Goal: Task Accomplishment & Management: Use online tool/utility

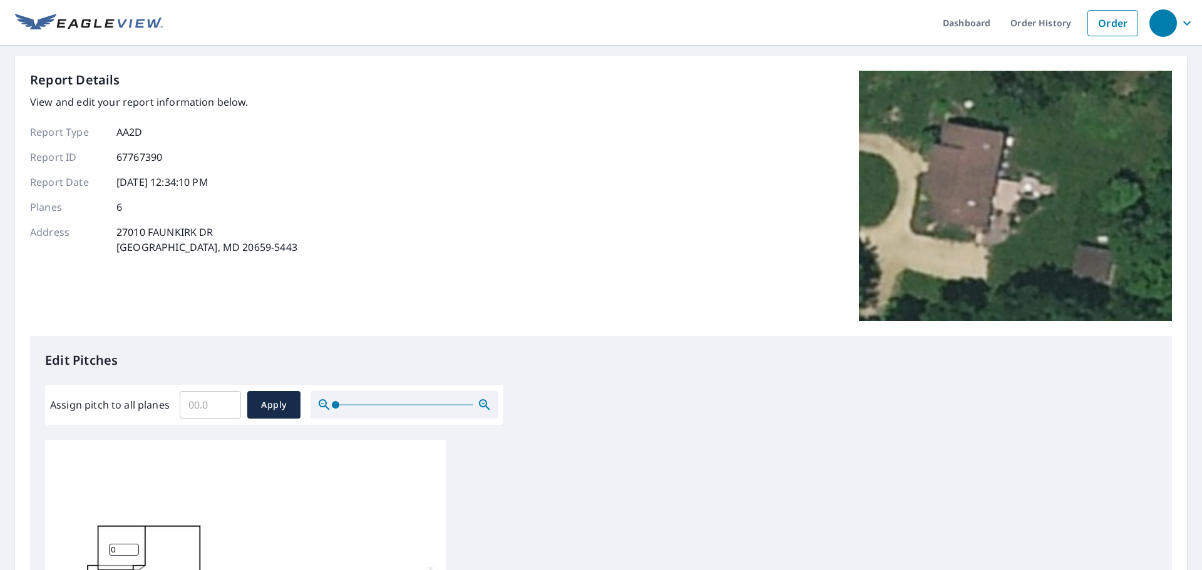
scroll to position [13, 0]
click at [222, 404] on input "0.1" at bounding box center [210, 404] width 61 height 35
click at [227, 400] on input "0.2" at bounding box center [210, 404] width 61 height 35
click at [227, 400] on input "0.3" at bounding box center [210, 404] width 61 height 35
click at [227, 400] on input "0.4" at bounding box center [210, 404] width 61 height 35
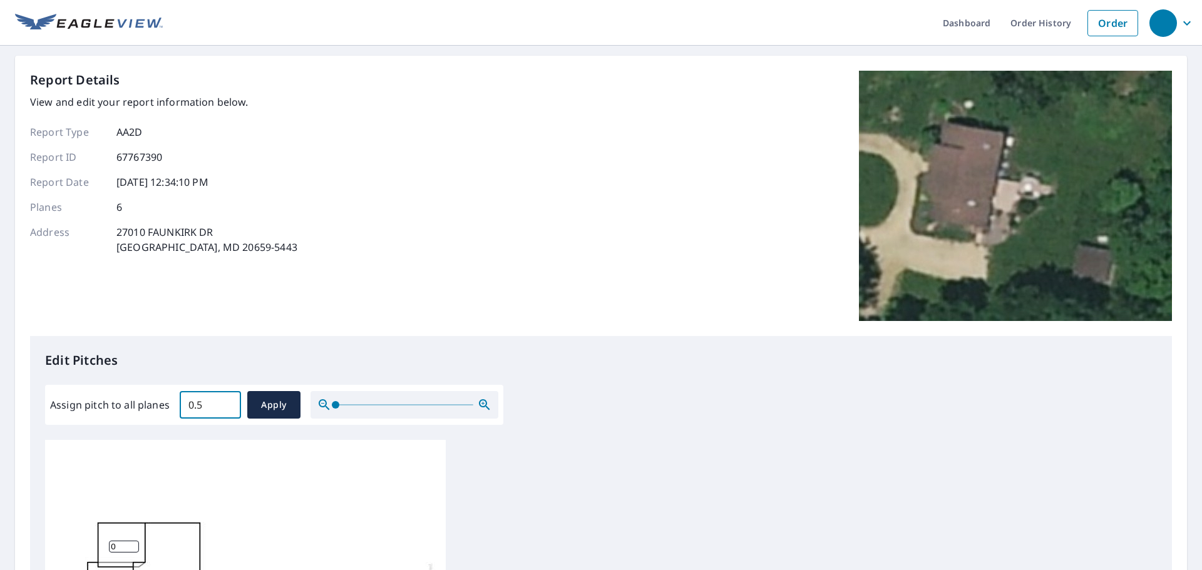
click at [227, 400] on input "0.5" at bounding box center [210, 404] width 61 height 35
click at [227, 400] on input "0.6" at bounding box center [210, 404] width 61 height 35
click at [227, 400] on input "0.7" at bounding box center [210, 404] width 61 height 35
click at [227, 400] on input "0.8" at bounding box center [210, 404] width 61 height 35
click at [227, 400] on input "0.9" at bounding box center [210, 404] width 61 height 35
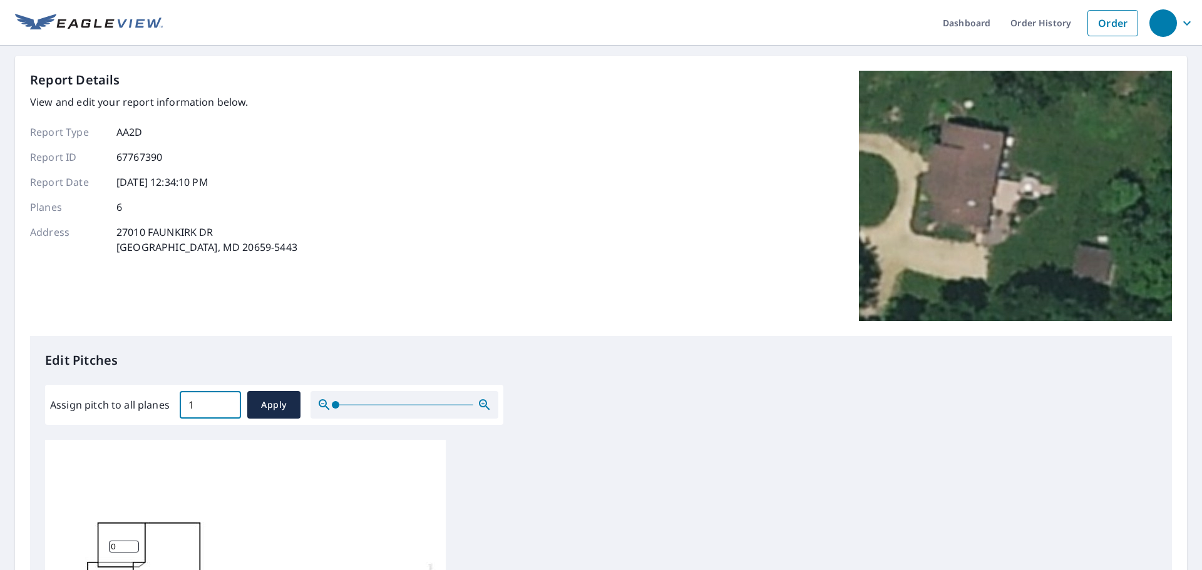
click at [227, 400] on input "1" at bounding box center [210, 404] width 61 height 35
click at [227, 400] on input "1.1" at bounding box center [210, 404] width 61 height 35
click at [227, 400] on input "1.2" at bounding box center [210, 404] width 61 height 35
click at [227, 400] on input "1.3" at bounding box center [210, 404] width 61 height 35
click at [227, 400] on input "1.4" at bounding box center [210, 404] width 61 height 35
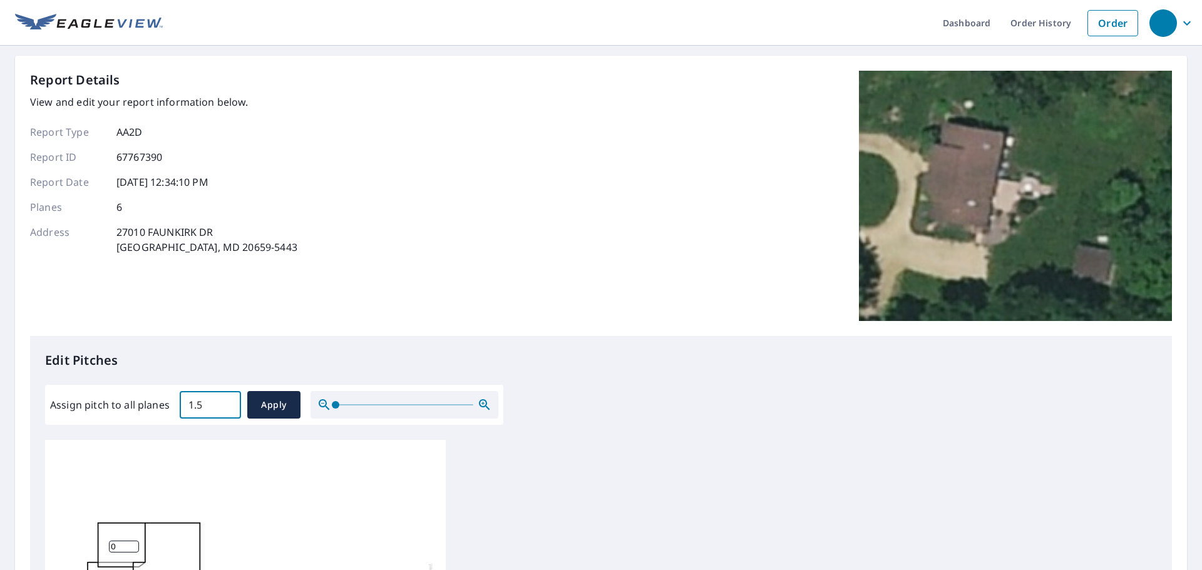
click at [227, 400] on input "1.5" at bounding box center [210, 404] width 61 height 35
click at [227, 400] on input "1.6" at bounding box center [210, 404] width 61 height 35
click at [227, 400] on input "1.7" at bounding box center [210, 404] width 61 height 35
click at [227, 400] on input "1.8" at bounding box center [210, 404] width 61 height 35
click at [227, 400] on input "1.9" at bounding box center [210, 404] width 61 height 35
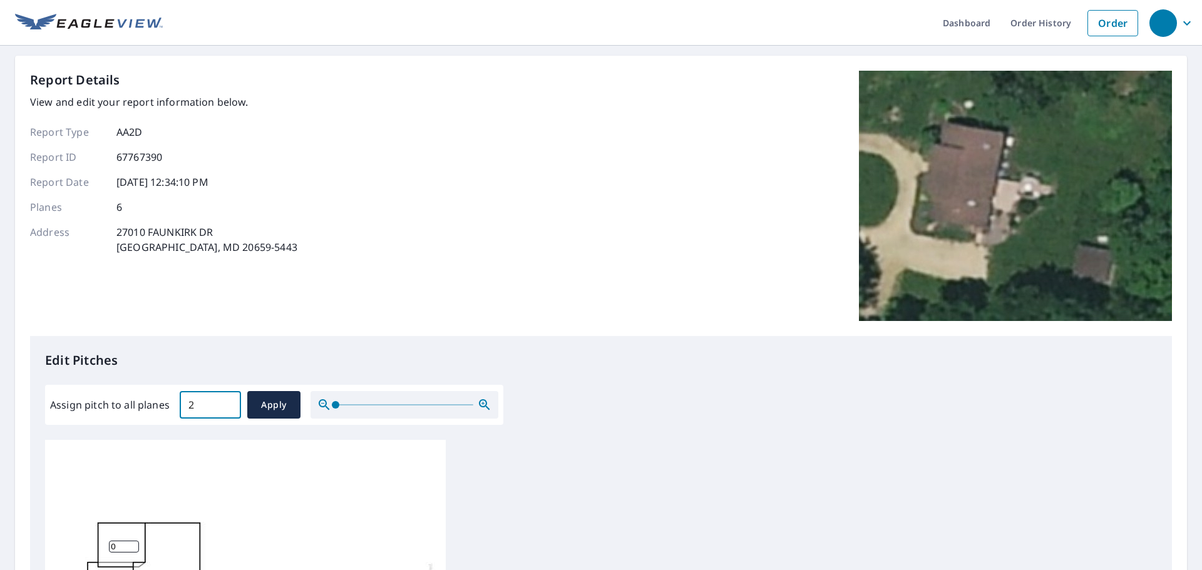
click at [227, 400] on input "2" at bounding box center [210, 404] width 61 height 35
click at [227, 400] on input "2.1" at bounding box center [210, 404] width 61 height 35
click at [227, 400] on input "2.2" at bounding box center [210, 404] width 61 height 35
click at [227, 400] on input "2.4" at bounding box center [210, 404] width 61 height 35
click at [227, 400] on input "2.5" at bounding box center [210, 404] width 61 height 35
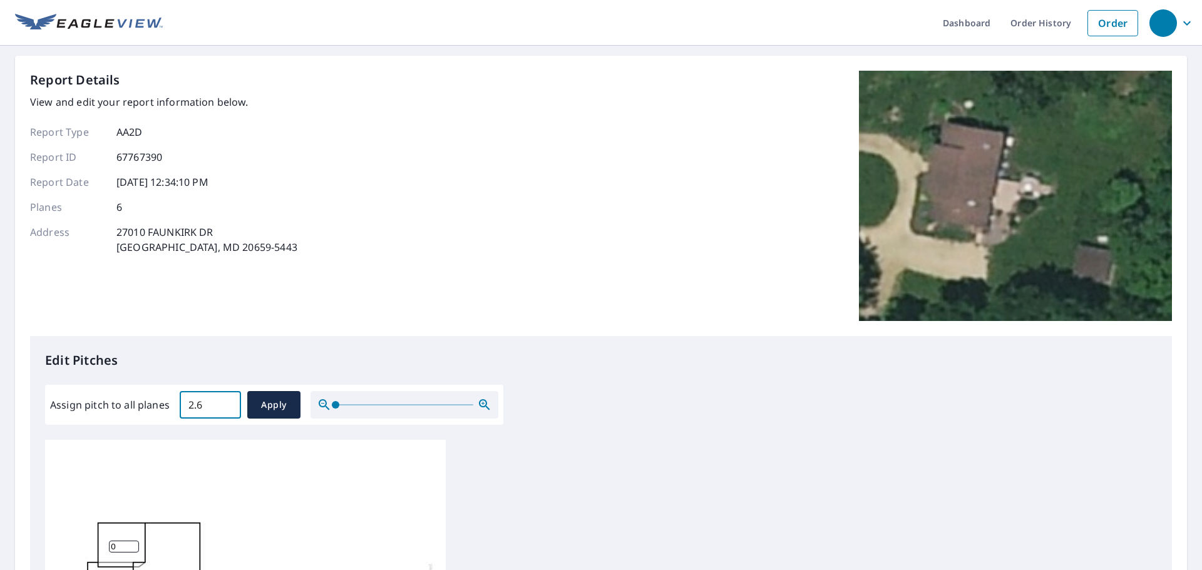
click at [227, 400] on input "2.6" at bounding box center [210, 404] width 61 height 35
click at [227, 400] on input "2.7" at bounding box center [210, 404] width 61 height 35
click at [227, 400] on input "2.8" at bounding box center [210, 404] width 61 height 35
click at [227, 400] on input "2.9" at bounding box center [210, 404] width 61 height 35
click at [227, 400] on input "3" at bounding box center [210, 404] width 61 height 35
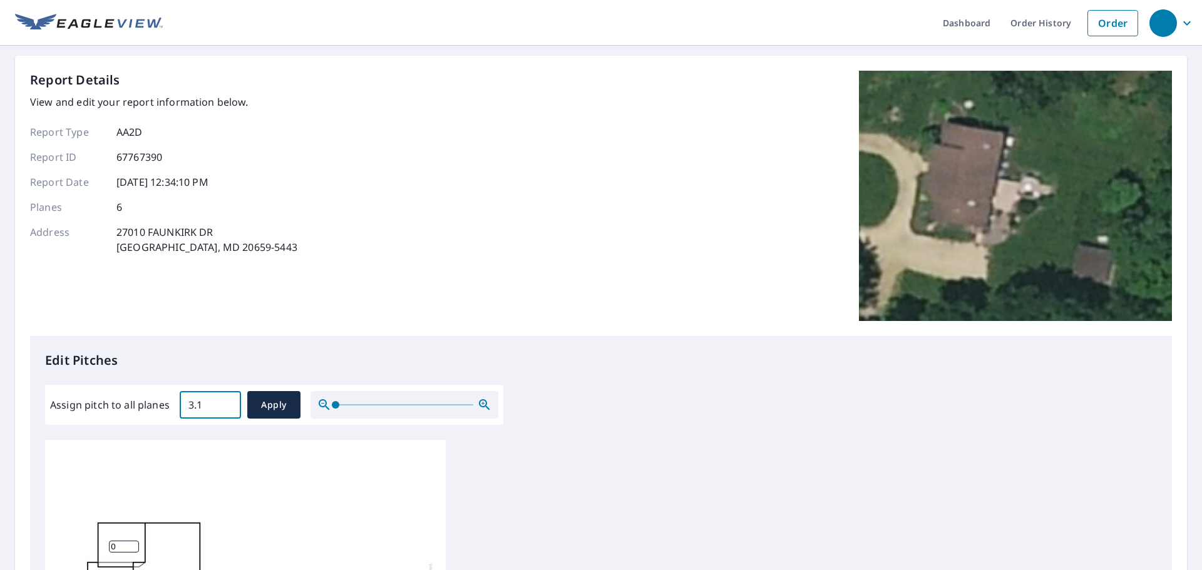
click at [227, 400] on input "3.1" at bounding box center [210, 404] width 61 height 35
click at [227, 400] on input "3.2" at bounding box center [210, 404] width 61 height 35
click at [227, 400] on input "3.3" at bounding box center [210, 404] width 61 height 35
click at [227, 400] on input "3.4" at bounding box center [210, 404] width 61 height 35
click at [227, 400] on input "3.5" at bounding box center [210, 404] width 61 height 35
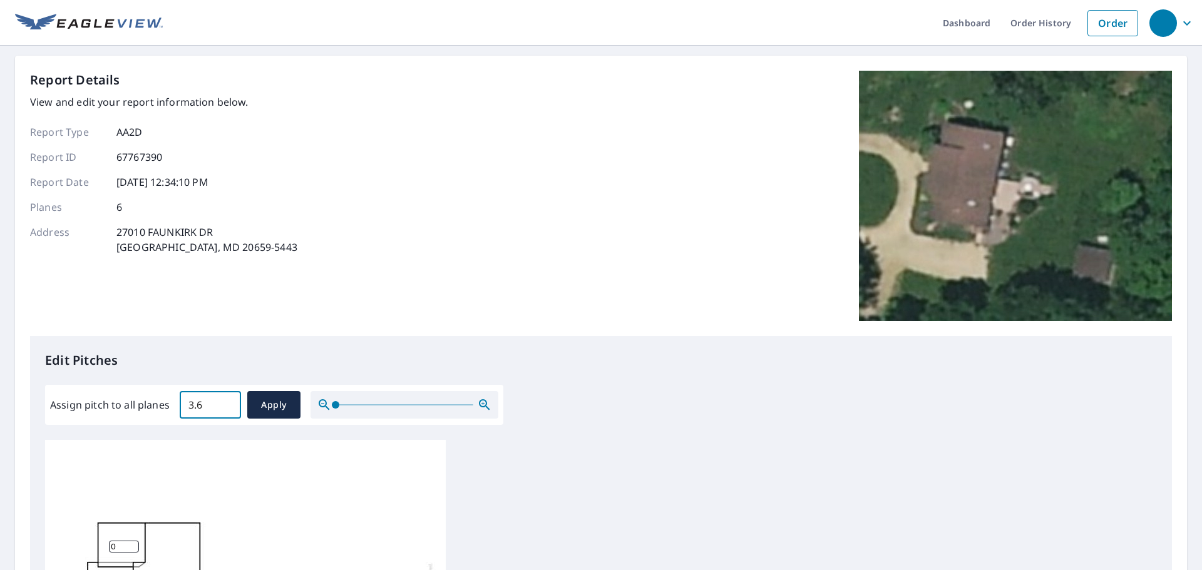
click at [227, 400] on input "3.6" at bounding box center [210, 404] width 61 height 35
click at [227, 400] on input "3.7" at bounding box center [210, 404] width 61 height 35
click at [227, 400] on input "3.8" at bounding box center [210, 404] width 61 height 35
click at [227, 400] on input "3.9" at bounding box center [210, 404] width 61 height 35
click at [227, 400] on input "4" at bounding box center [210, 404] width 61 height 35
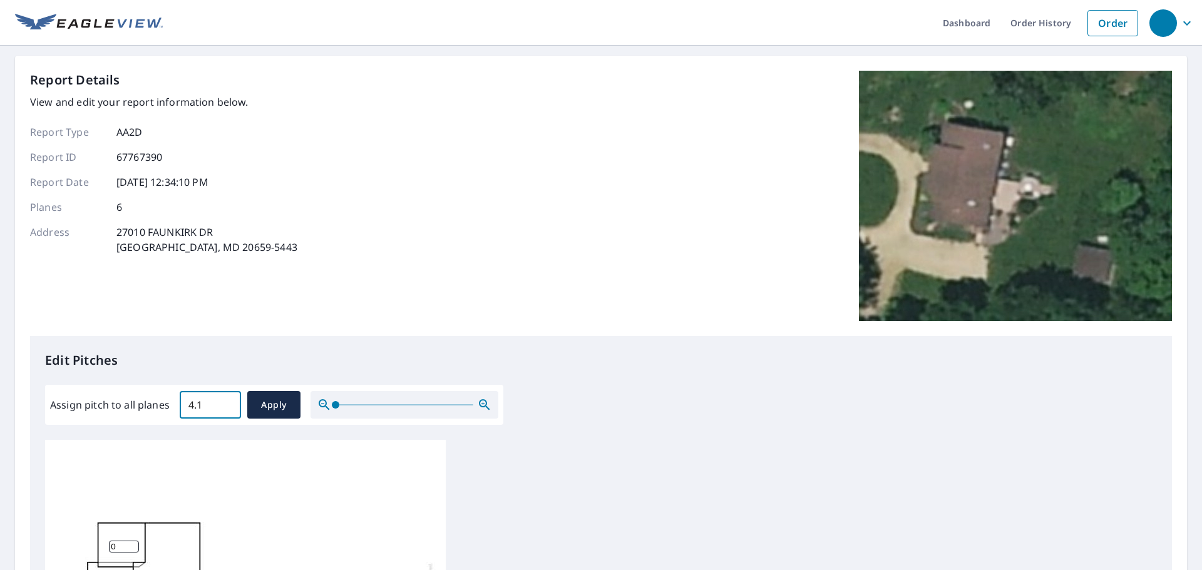
click at [227, 400] on input "4.1" at bounding box center [210, 404] width 61 height 35
click at [227, 400] on input "4.2" at bounding box center [210, 404] width 61 height 35
click at [227, 400] on input "4.3" at bounding box center [210, 404] width 61 height 35
click at [227, 400] on input "4.4" at bounding box center [210, 404] width 61 height 35
click at [227, 400] on input "4.5" at bounding box center [210, 404] width 61 height 35
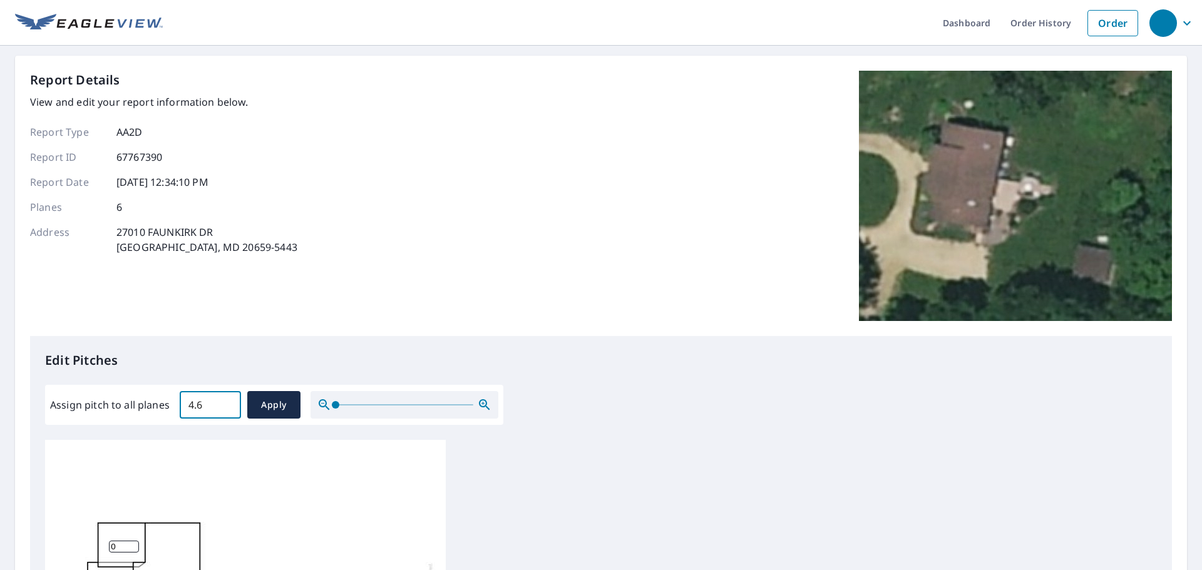
click at [227, 400] on input "4.6" at bounding box center [210, 404] width 61 height 35
click at [227, 400] on input "4.7" at bounding box center [210, 404] width 61 height 35
click at [227, 400] on input "4.8" at bounding box center [210, 404] width 61 height 35
click at [227, 400] on input "4.9" at bounding box center [210, 404] width 61 height 35
type input "5"
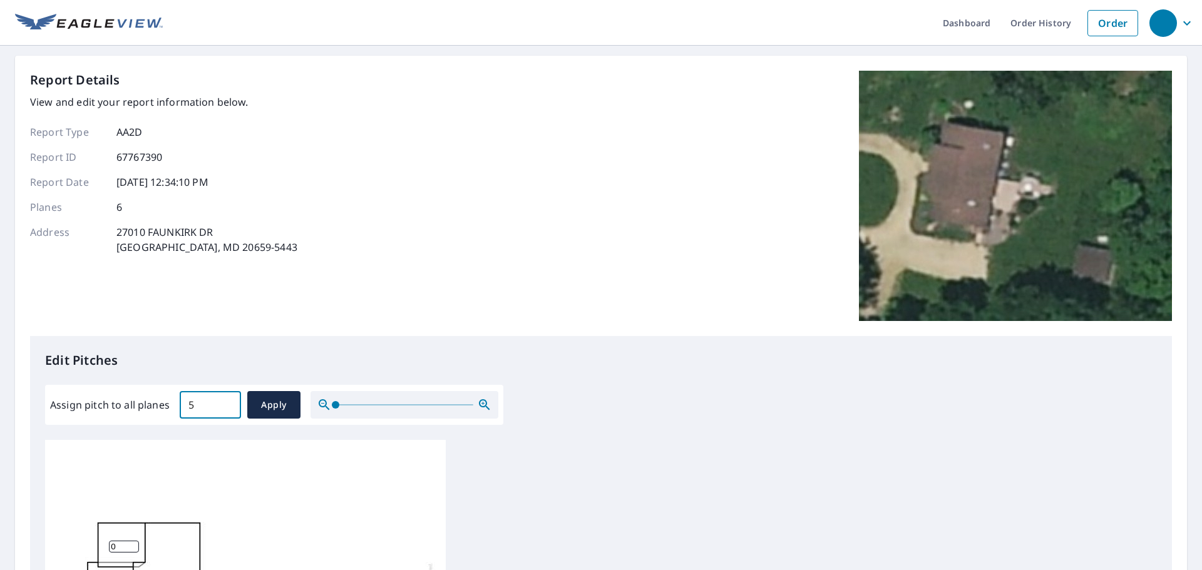
click at [227, 400] on input "5" at bounding box center [210, 404] width 61 height 35
click at [260, 404] on span "Apply" at bounding box center [273, 405] width 33 height 16
type input "5"
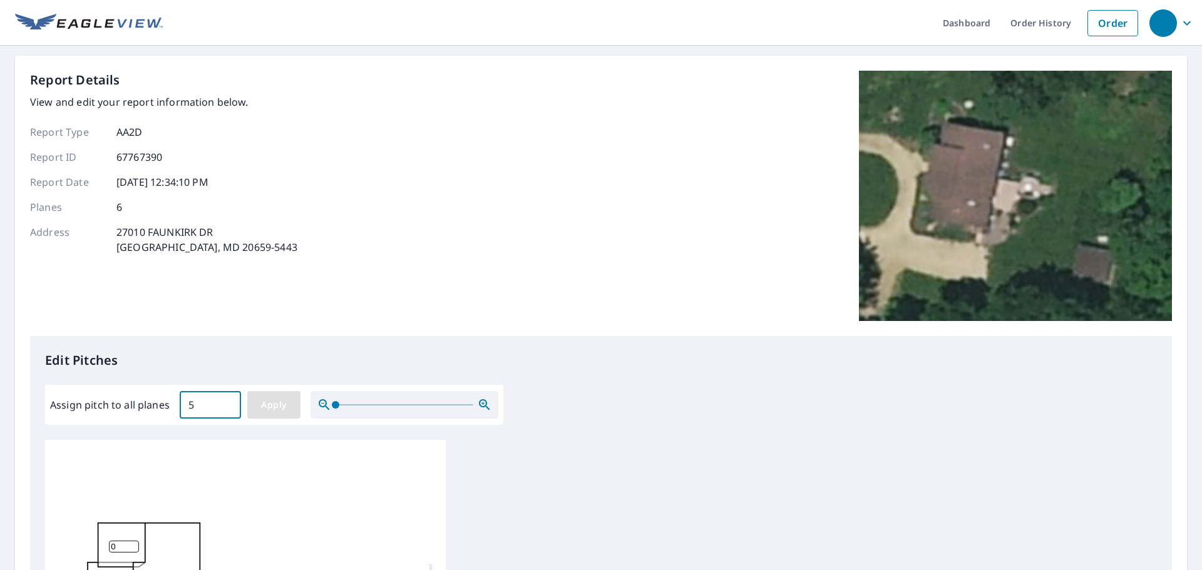
type input "5"
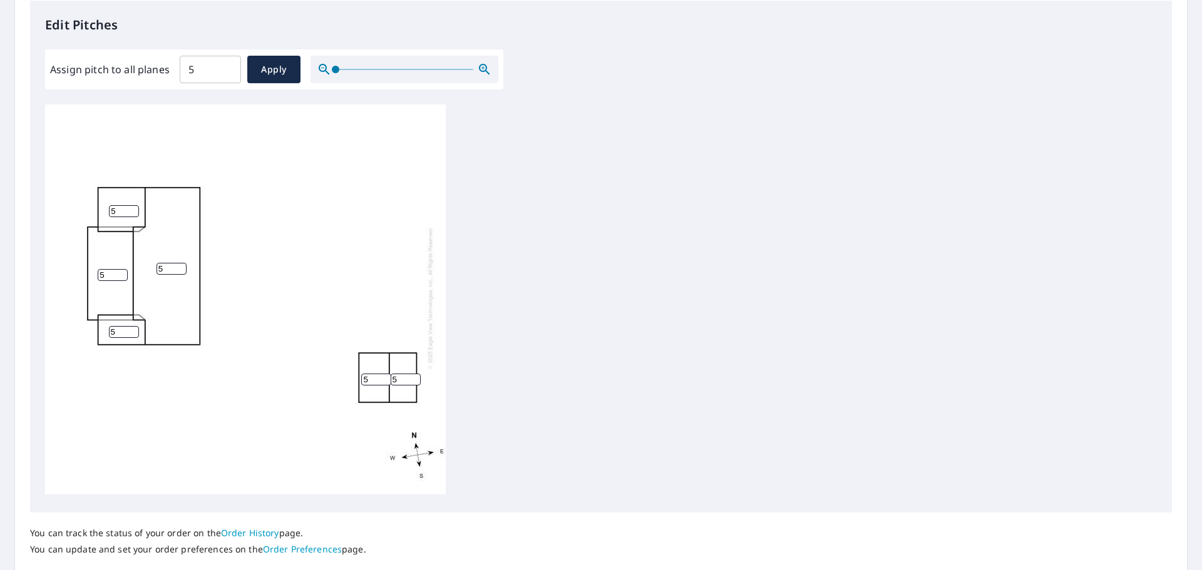
scroll to position [421, 0]
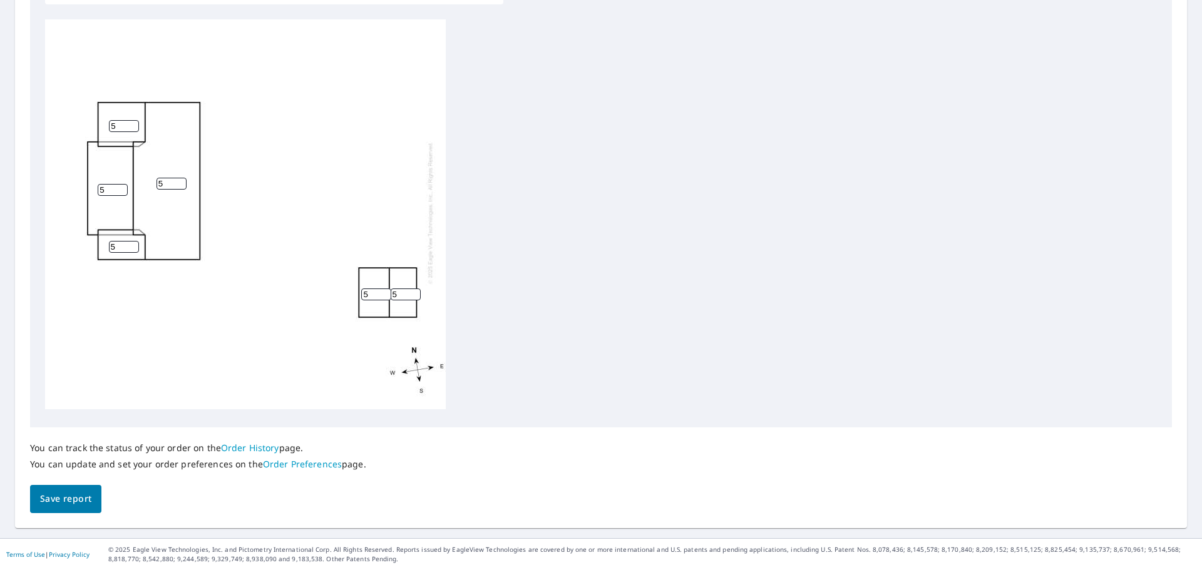
click at [65, 492] on span "Save report" at bounding box center [65, 499] width 51 height 16
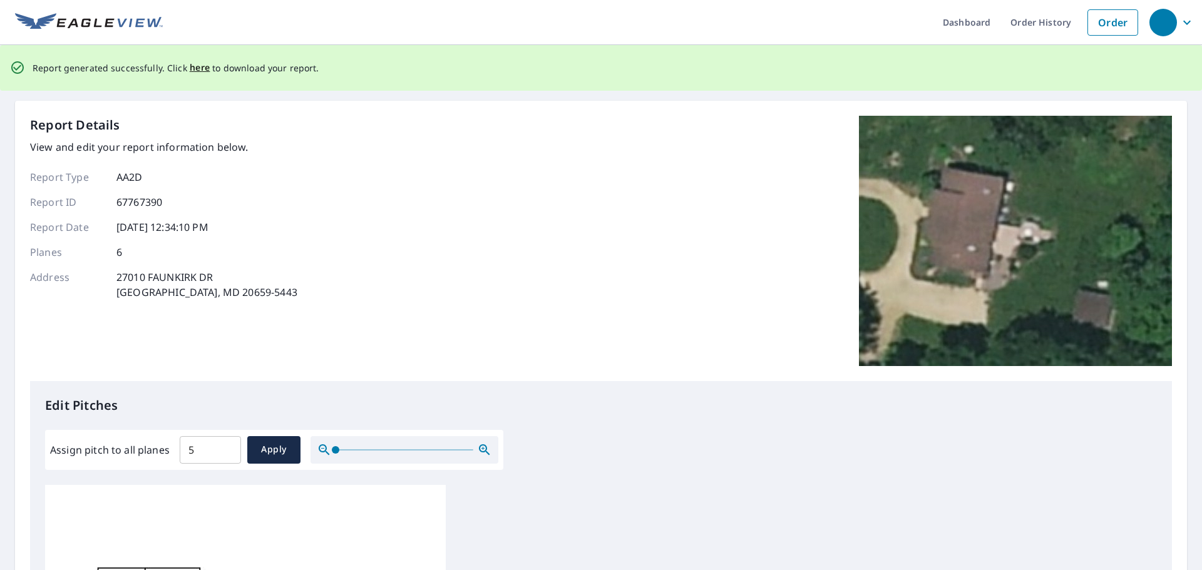
scroll to position [0, 0]
click at [196, 70] on span "here" at bounding box center [200, 69] width 21 height 16
